Goal: Task Accomplishment & Management: Use online tool/utility

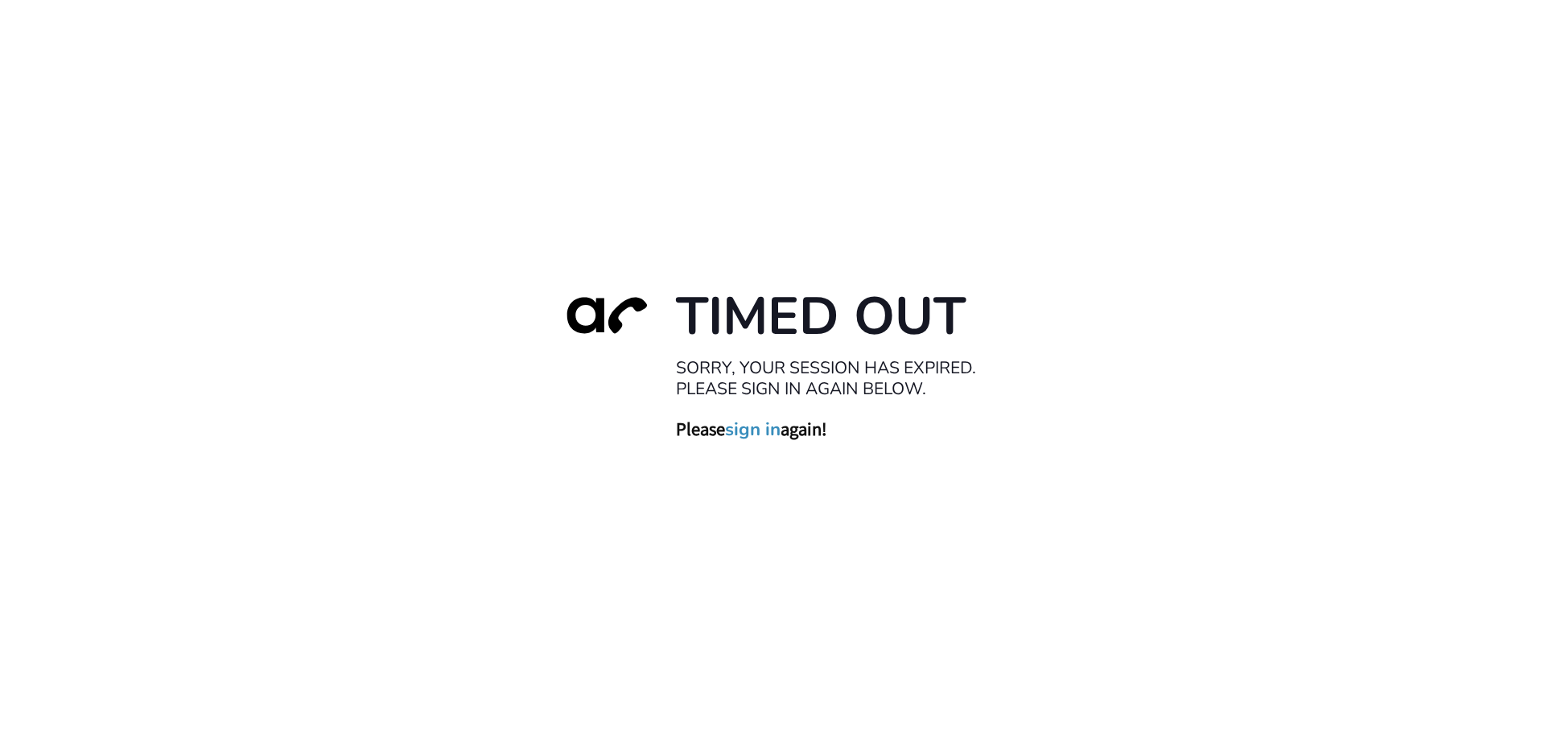
click at [752, 431] on link "sign in" at bounding box center [753, 429] width 56 height 23
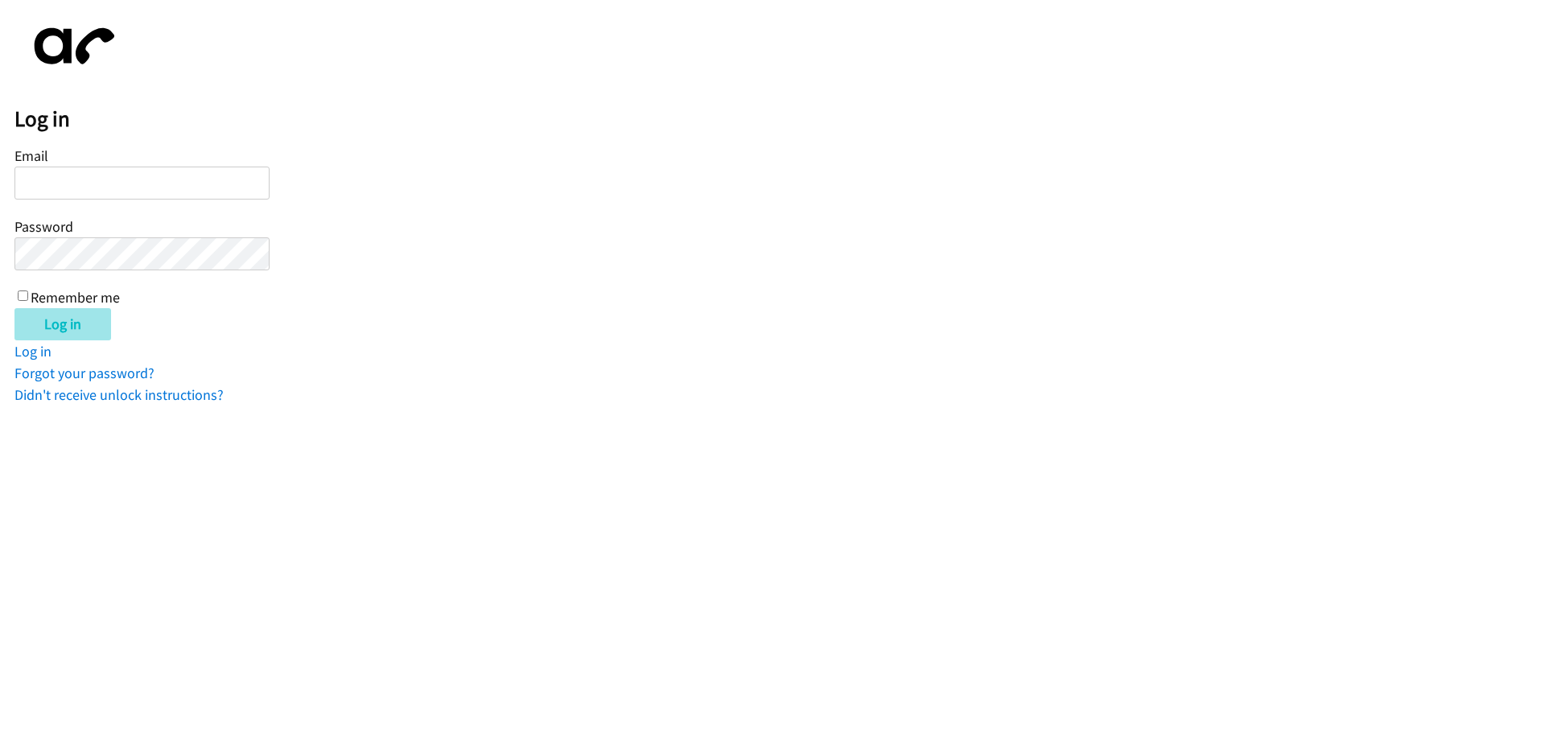
type input "[EMAIL_ADDRESS][DOMAIN_NAME]"
click at [59, 320] on input "Log in" at bounding box center [62, 324] width 97 height 32
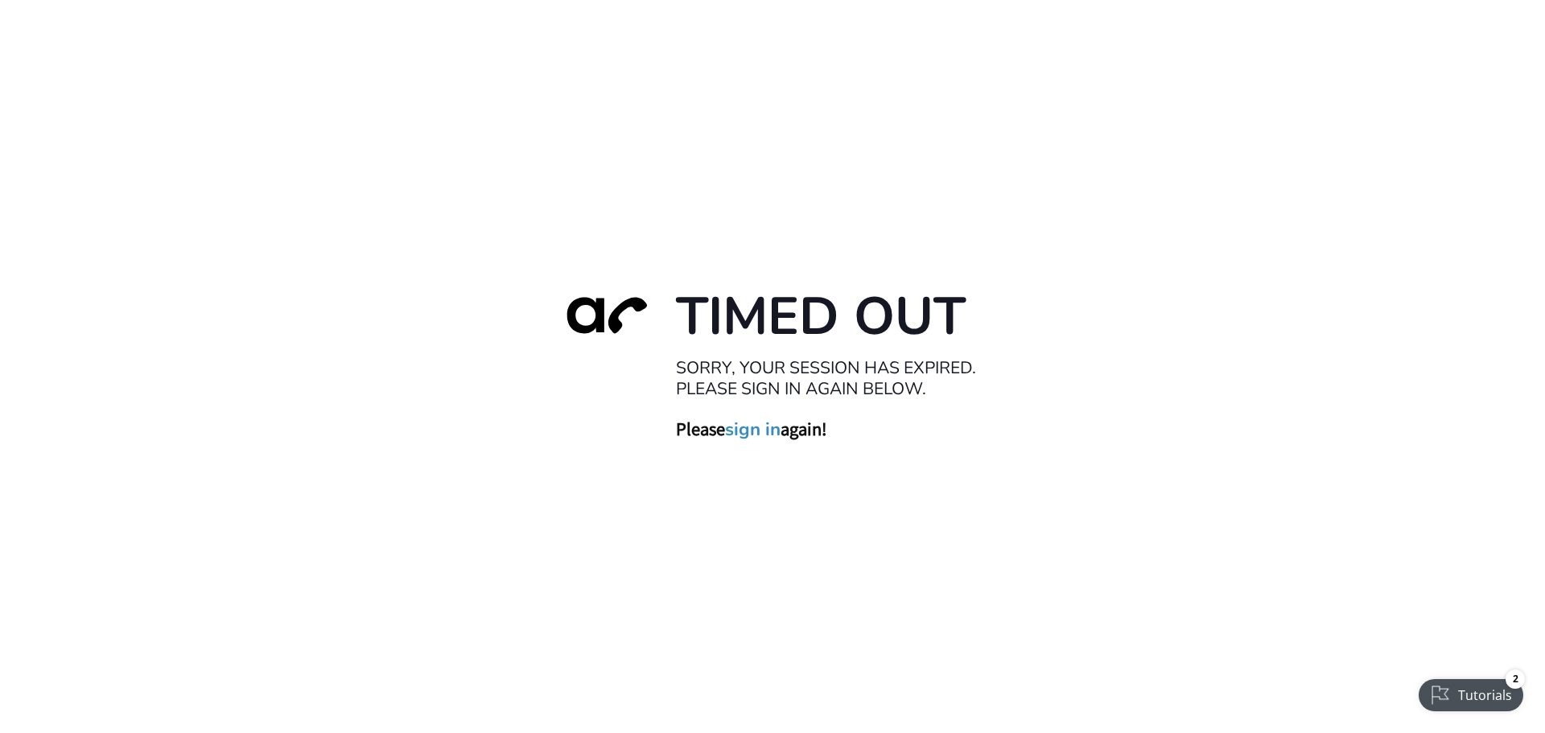
click at [757, 428] on link "sign in" at bounding box center [753, 429] width 56 height 23
